Goal: Navigation & Orientation: Find specific page/section

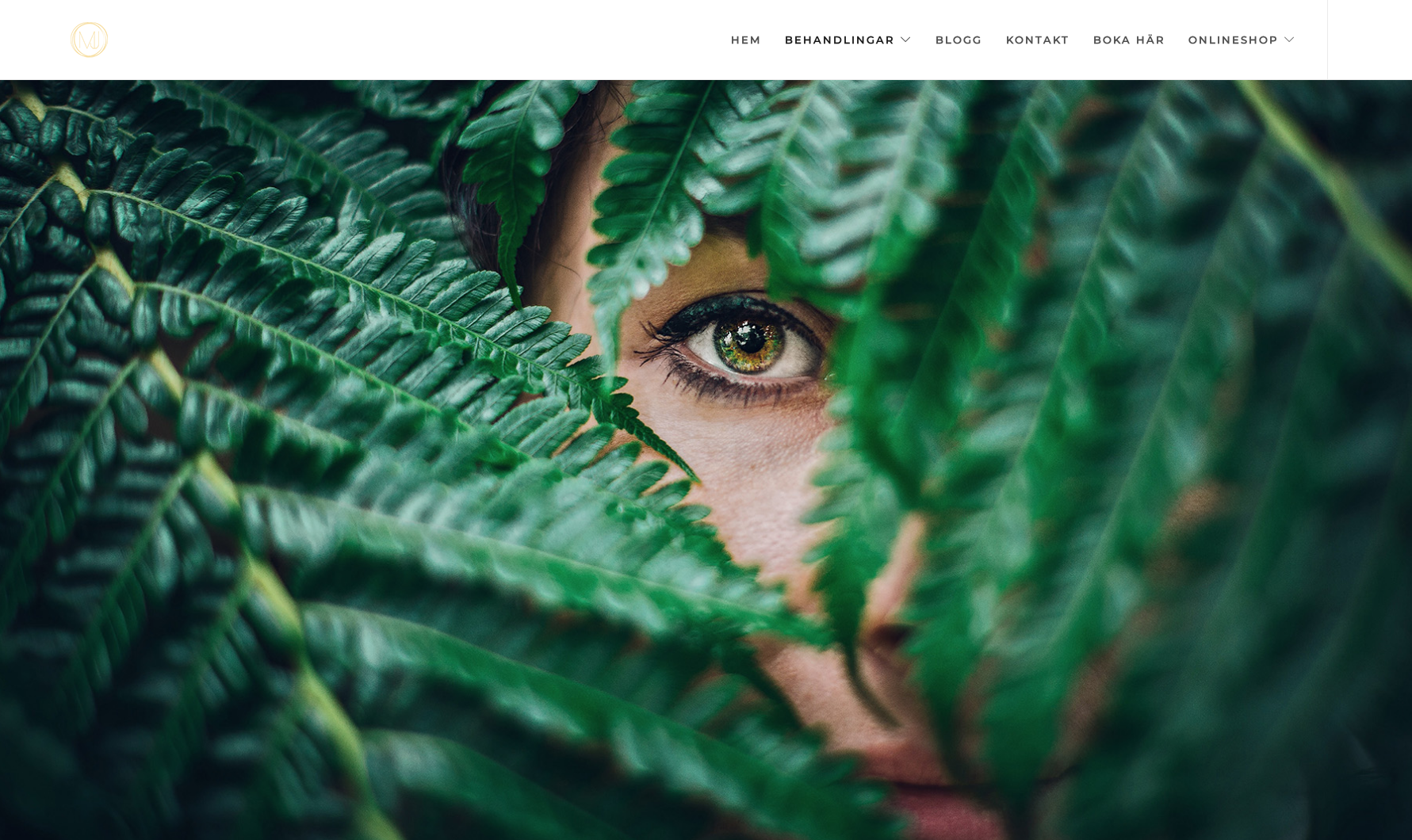
click at [862, 24] on link "Behandlingar" at bounding box center [847, 39] width 126 height 79
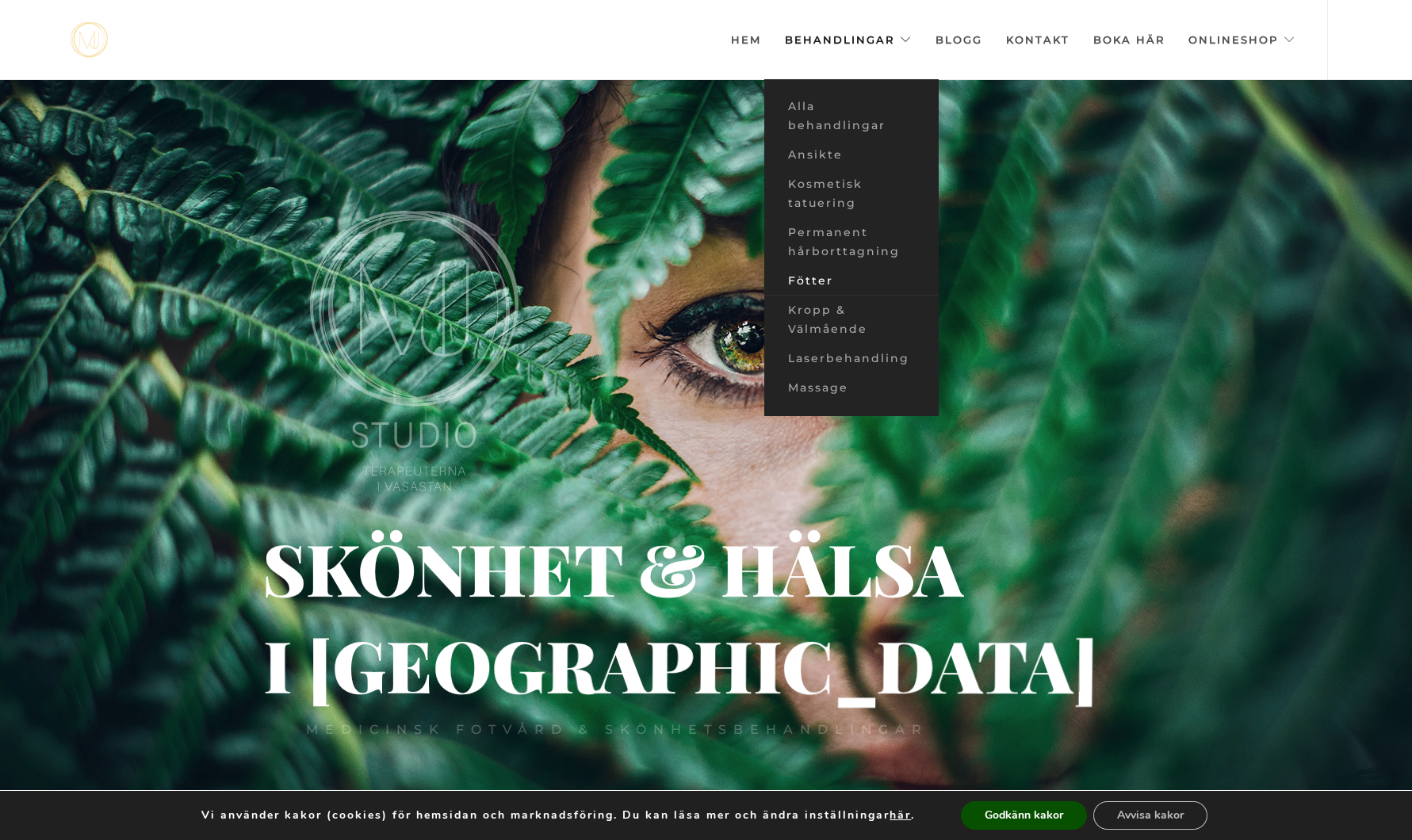
click at [817, 272] on link "Fötter" at bounding box center [851, 281] width 175 height 29
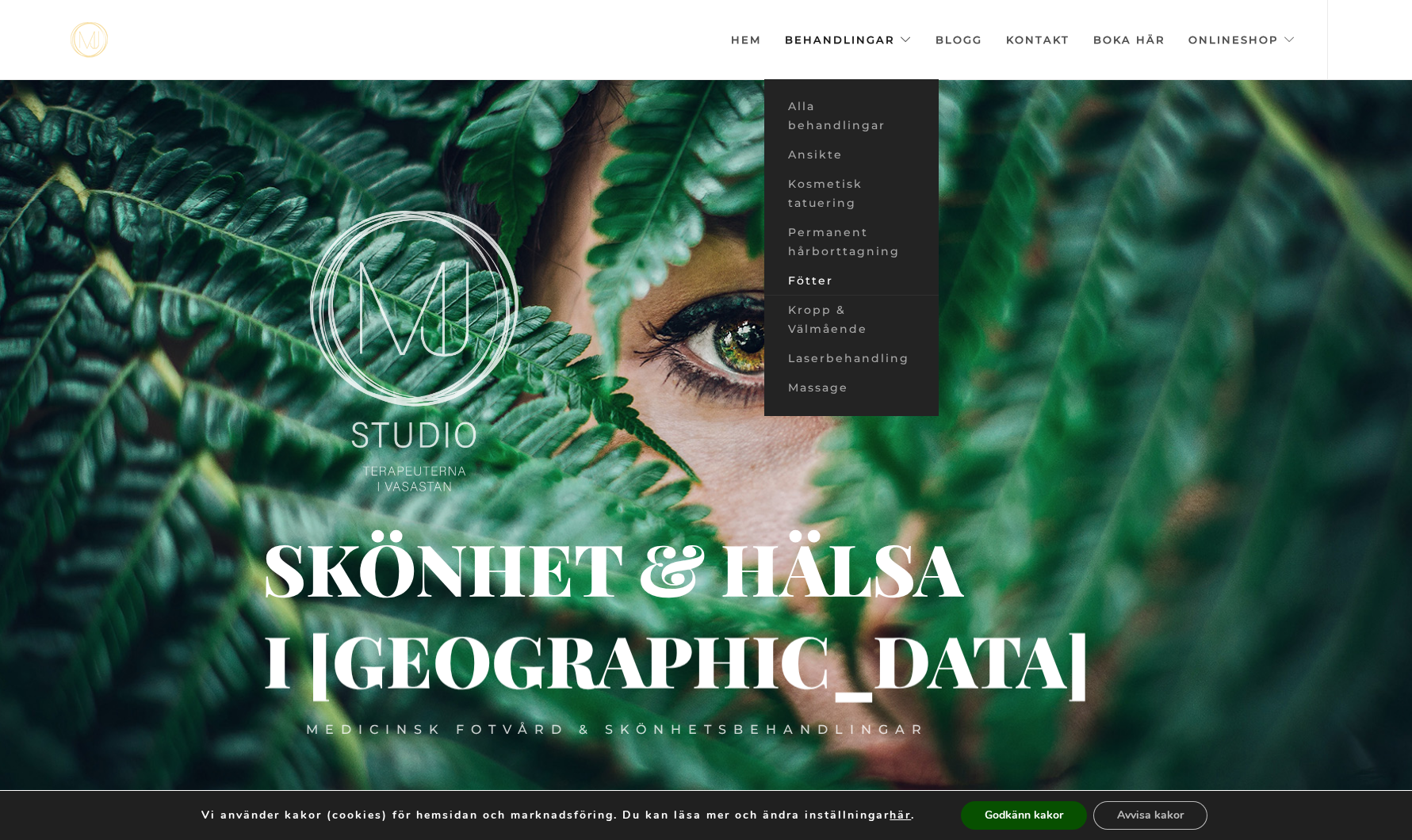
scroll to position [1, 0]
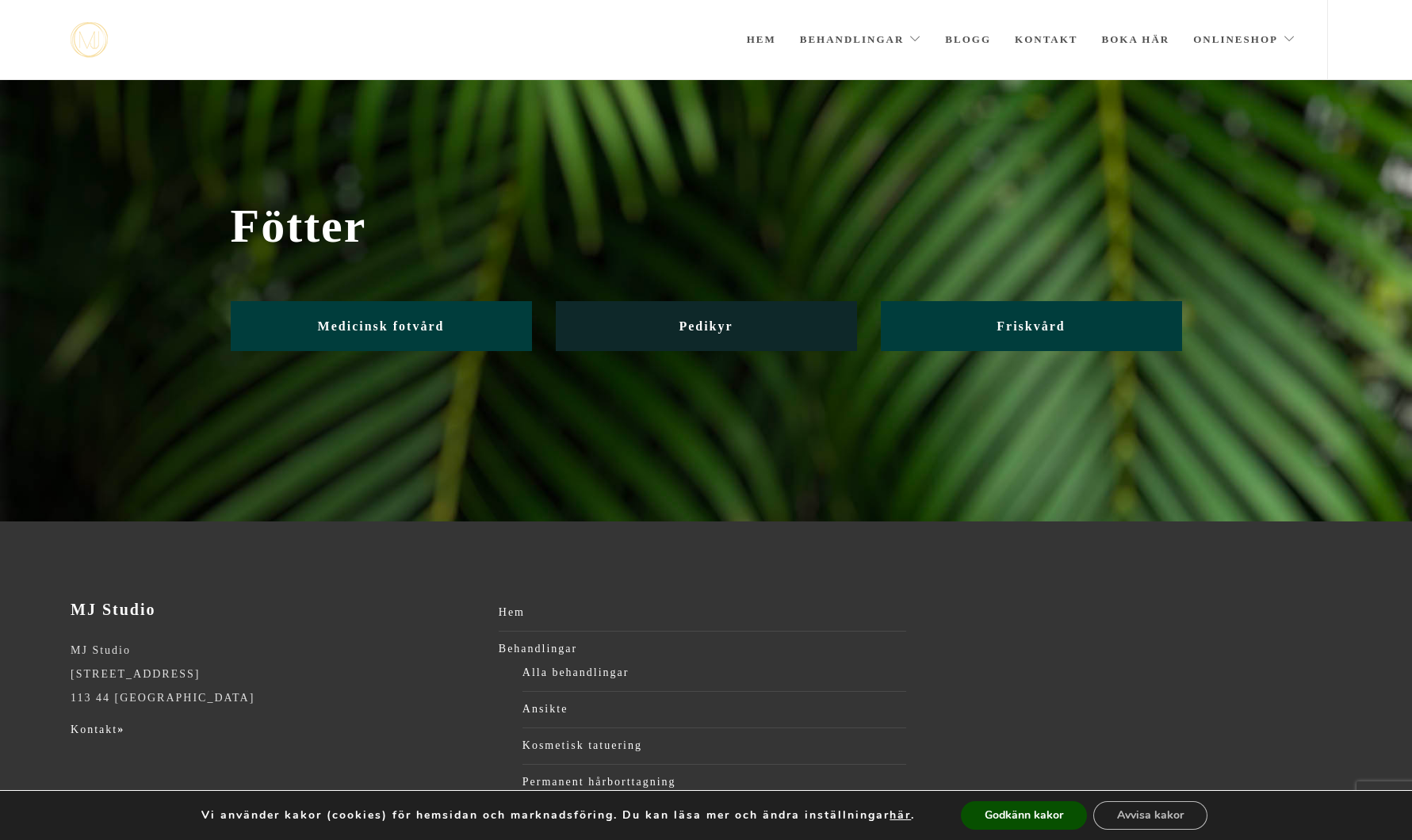
click at [767, 331] on link "Pedikyr" at bounding box center [706, 325] width 301 height 50
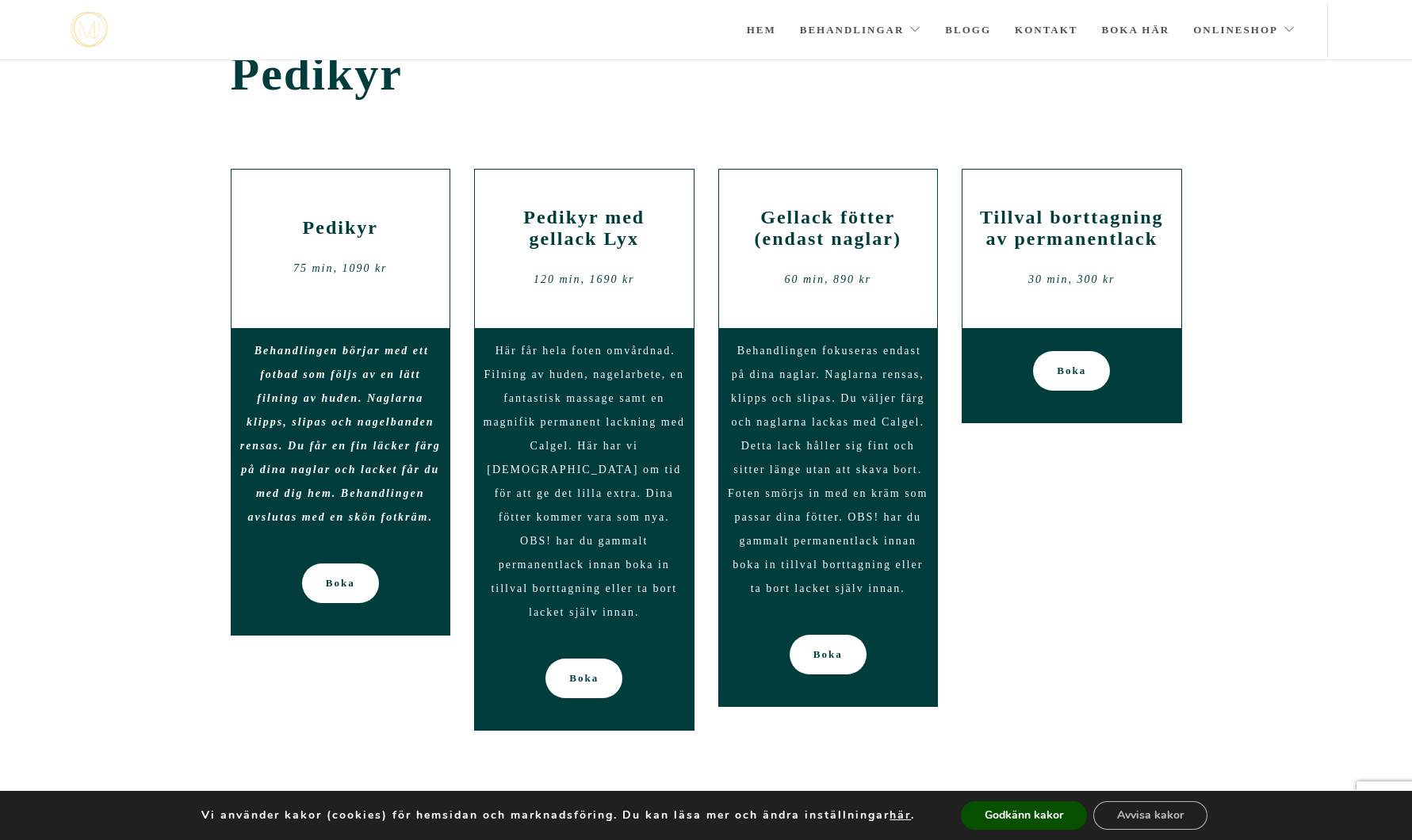
scroll to position [35, 0]
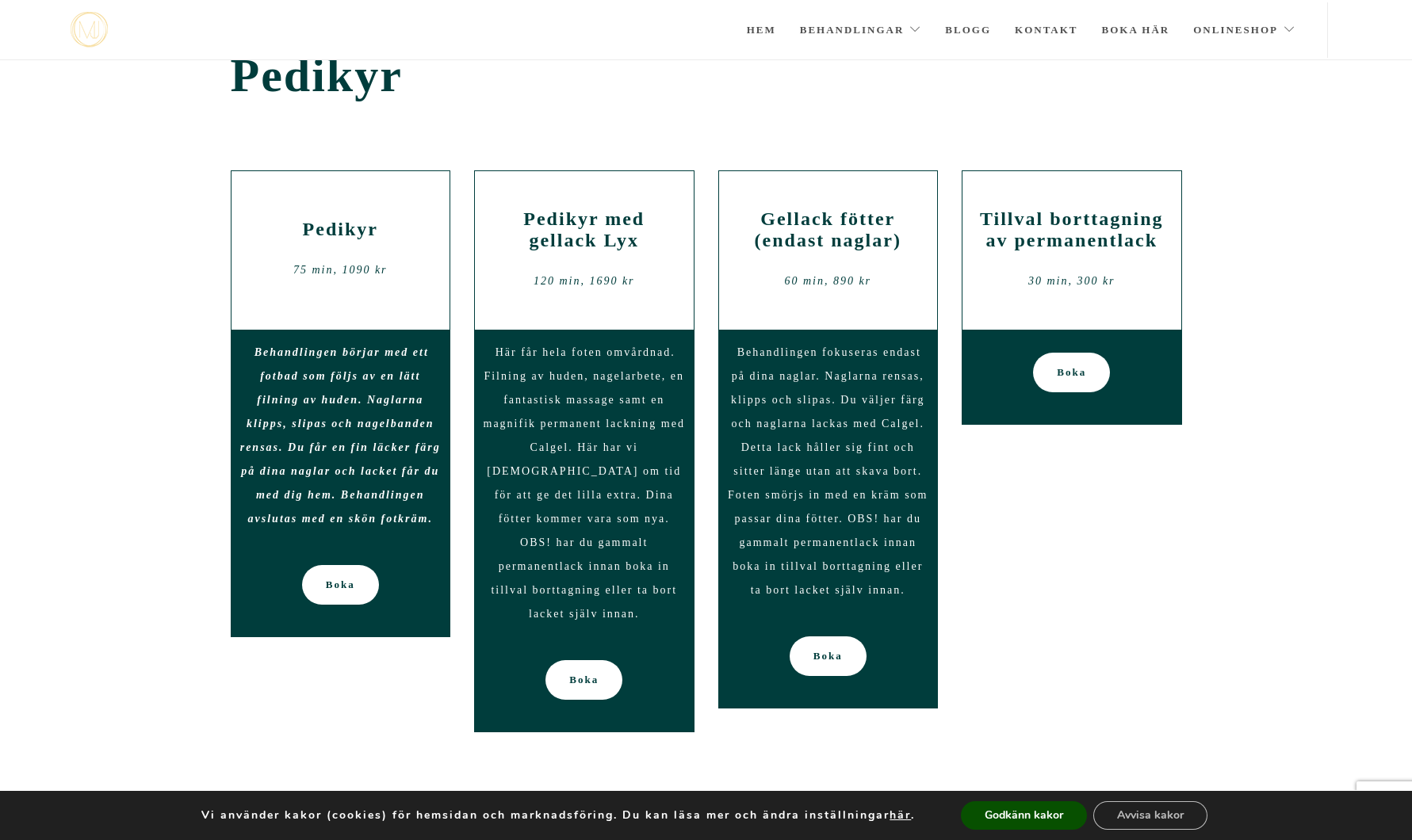
click at [383, 462] on div "Behandlingen börjar med ett fotbad som följs av en lätt filning av huden. Nagla…" at bounding box center [340, 435] width 219 height 213
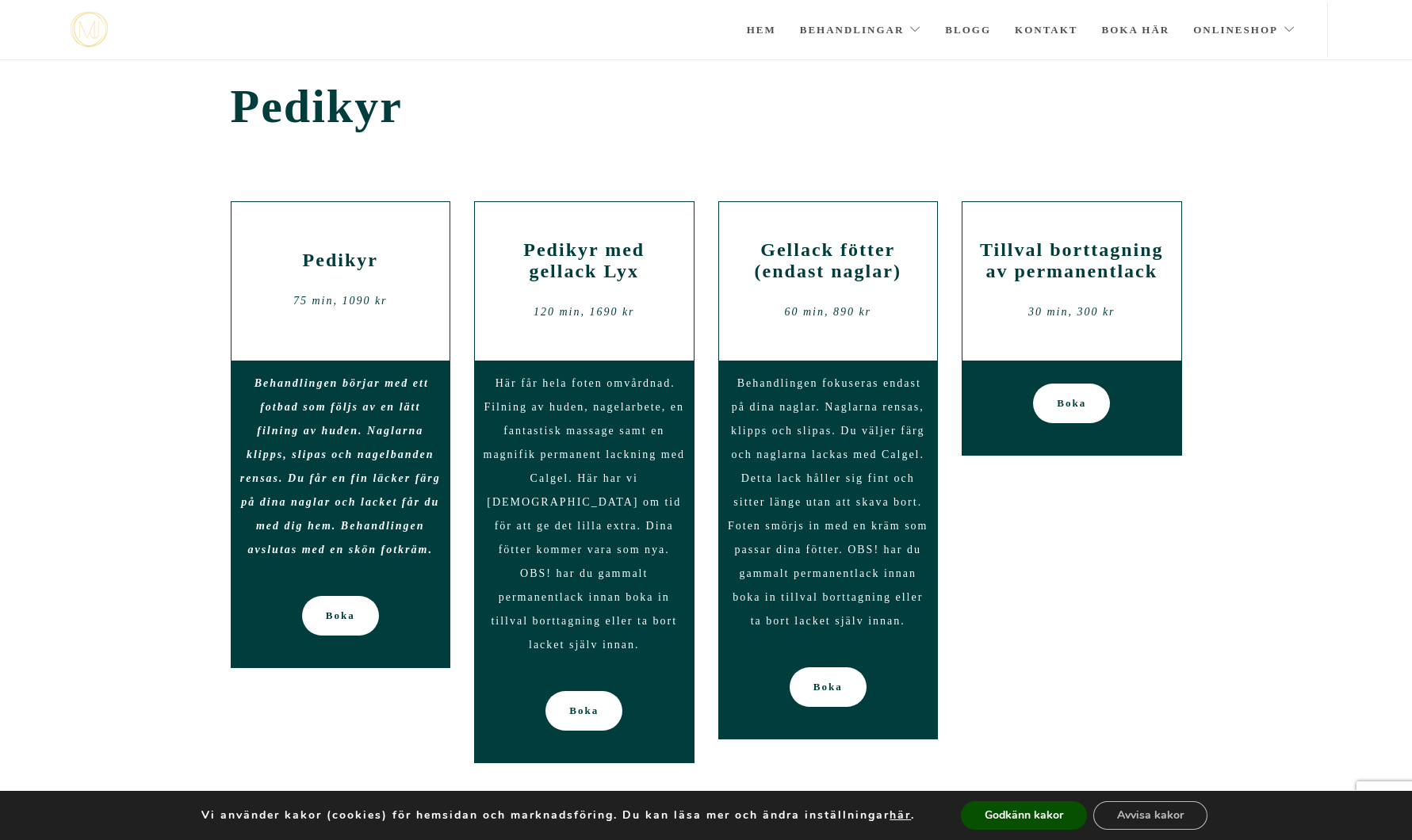
scroll to position [1, 0]
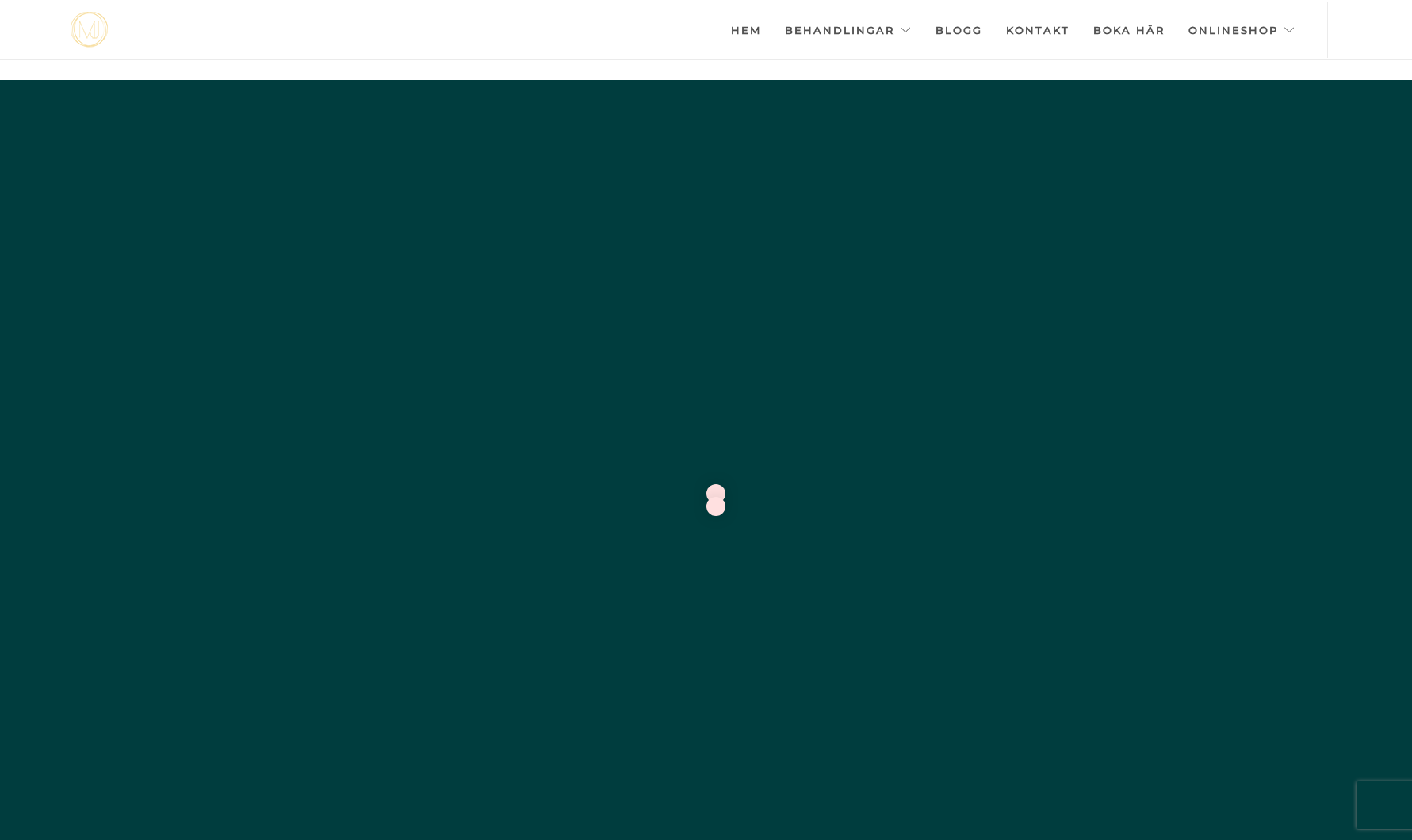
scroll to position [1, 0]
